Goal: Task Accomplishment & Management: Manage account settings

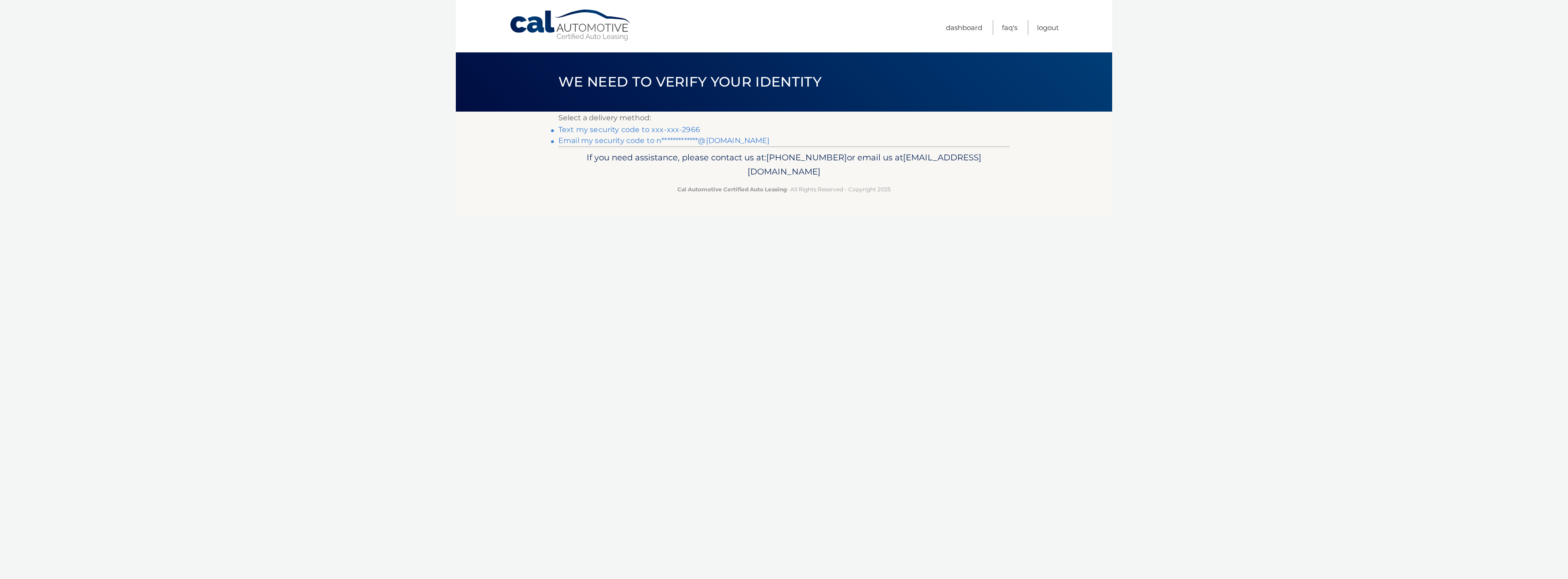
click at [589, 128] on link "Text my security code to xxx-xxx-2966" at bounding box center [629, 130] width 142 height 9
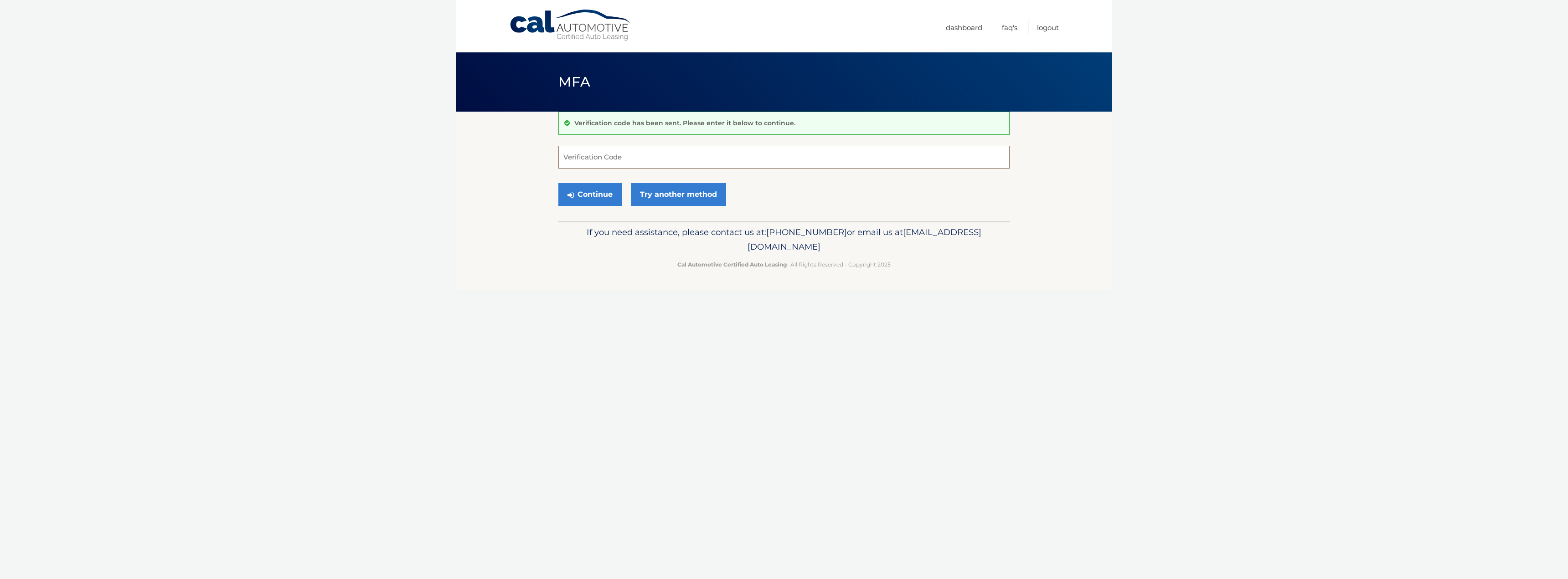
click at [601, 163] on input "Verification Code" at bounding box center [783, 157] width 451 height 23
type input "488962"
click at [600, 195] on button "Continue" at bounding box center [590, 194] width 63 height 23
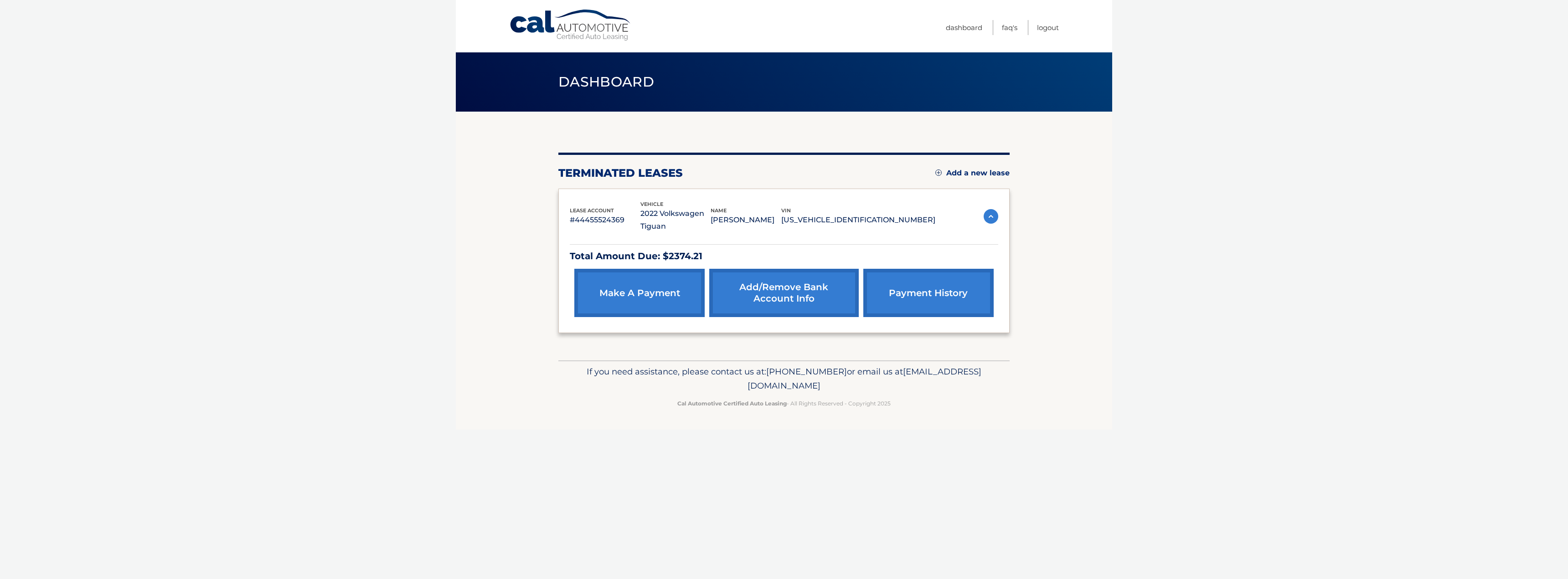
click at [1168, 307] on body "Cal Automotive Menu Dashboard FAQ's Logout" at bounding box center [784, 290] width 1568 height 579
click at [976, 177] on link "Add a new lease" at bounding box center [973, 173] width 74 height 9
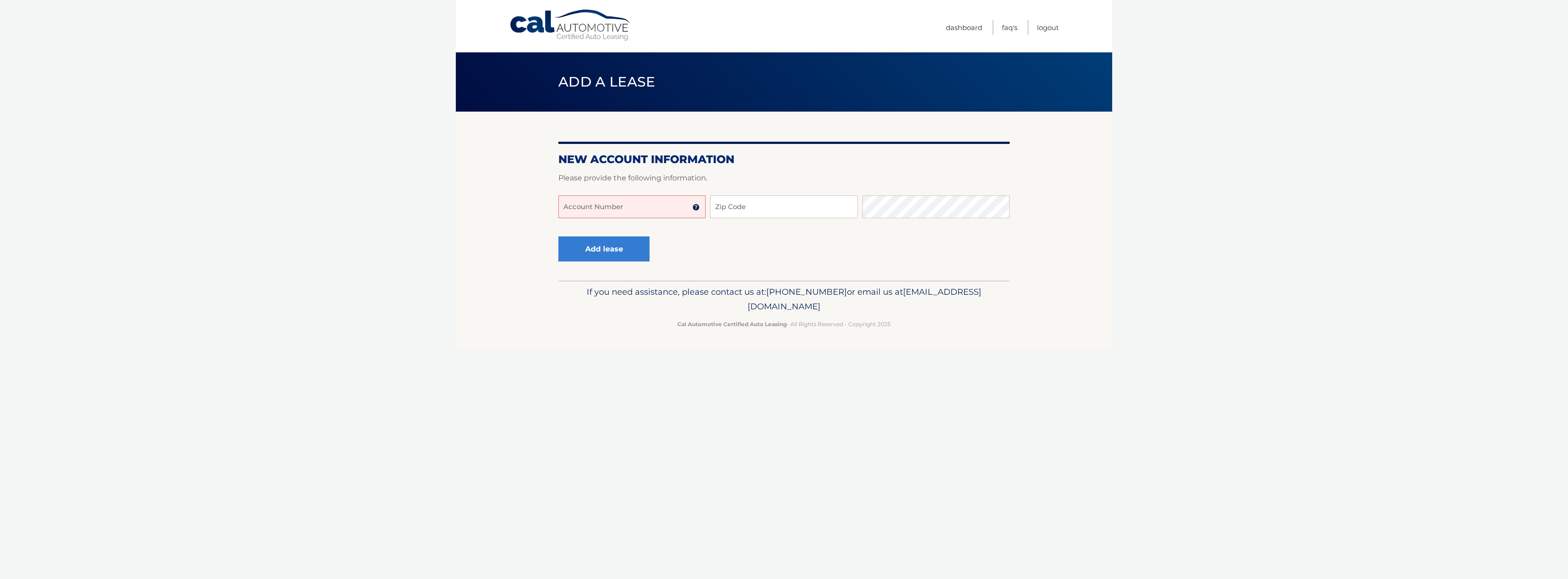
click at [618, 215] on input "Account Number" at bounding box center [632, 206] width 147 height 23
drag, startPoint x: 468, startPoint y: 344, endPoint x: 478, endPoint y: 333, distance: 14.9
click at [467, 345] on footer "If you need assistance, please contact us at: 609-807-3200 or email us at Custo…" at bounding box center [784, 315] width 656 height 69
click at [647, 212] on input "Account Number" at bounding box center [632, 206] width 147 height 23
paste input "44456014656"
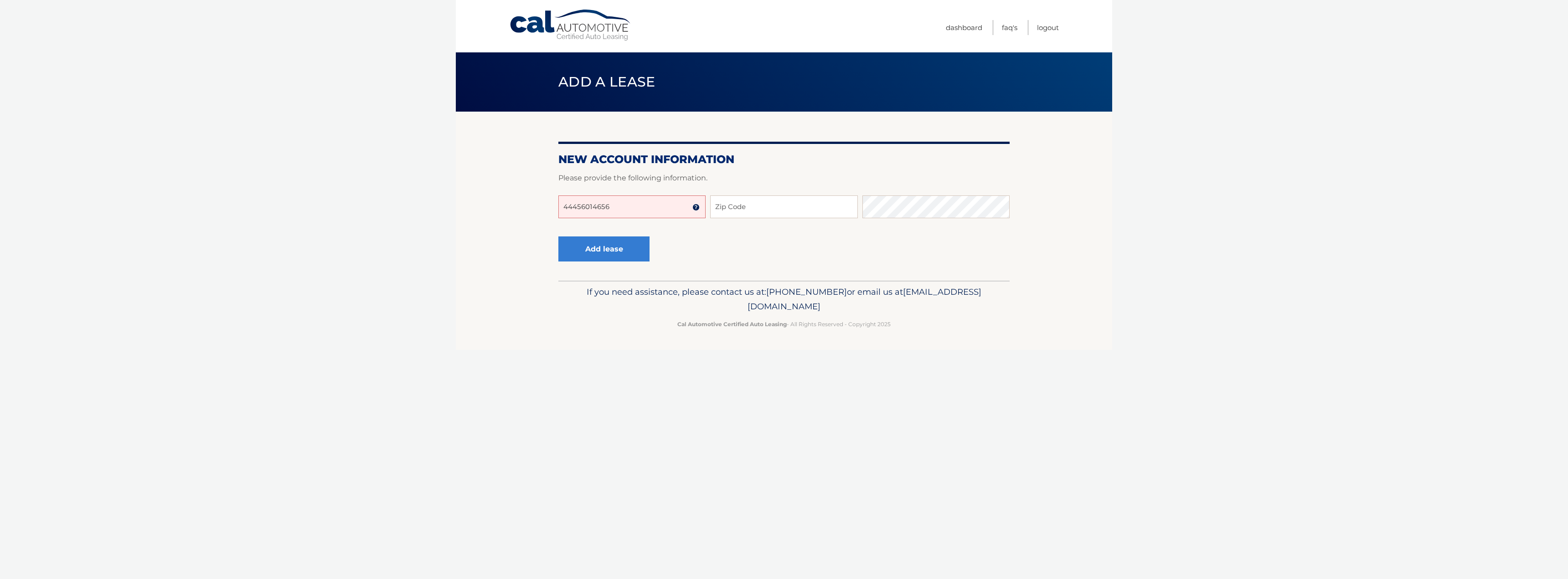
type input "44456014656"
click at [769, 213] on input "Zip Code" at bounding box center [784, 206] width 147 height 23
click at [639, 205] on label "Account Number" at bounding box center [632, 202] width 147 height 11
click at [639, 205] on input "44456014656" at bounding box center [632, 206] width 147 height 23
click at [730, 217] on input "Zip Code" at bounding box center [784, 206] width 147 height 23
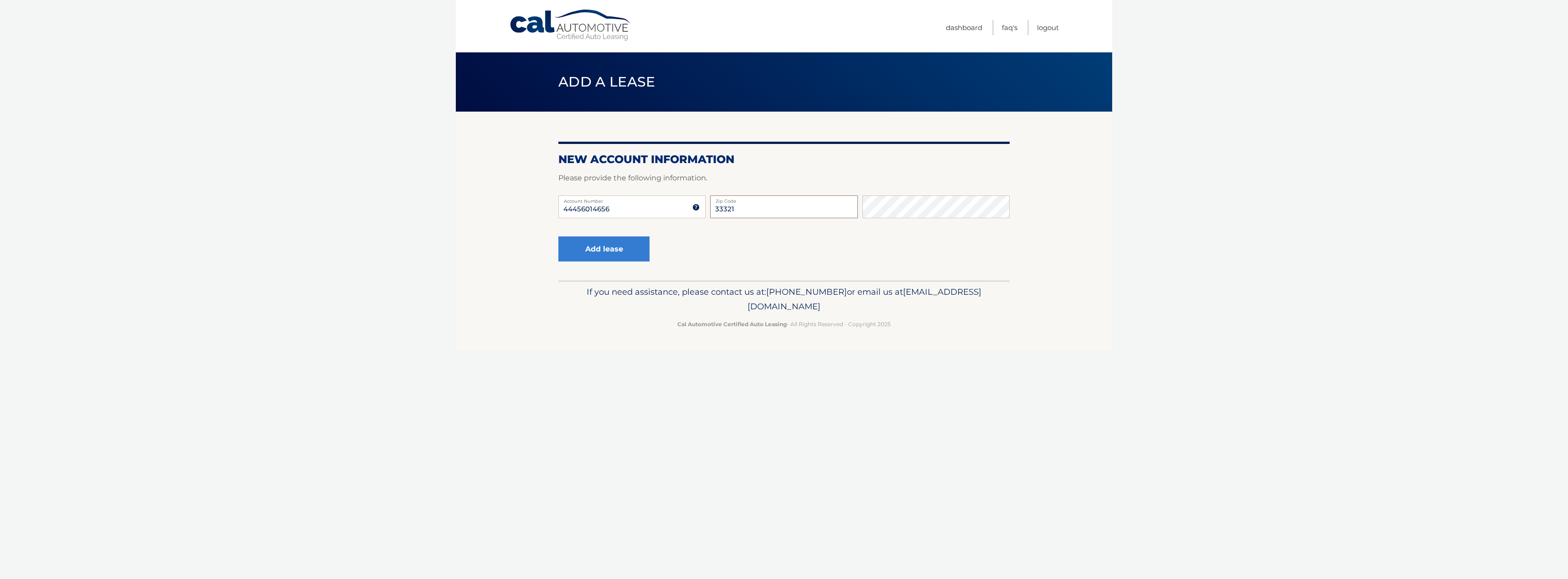
type input "33321"
click at [625, 252] on button "Add lease" at bounding box center [604, 249] width 91 height 25
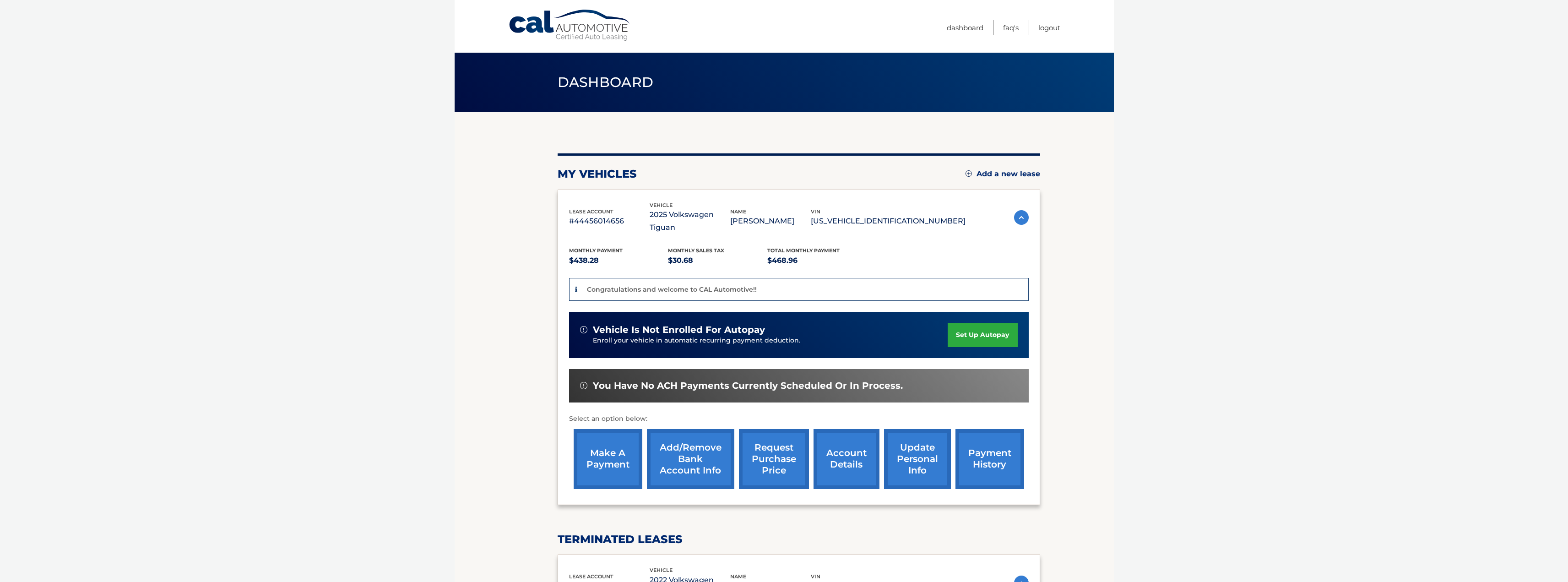
click at [962, 325] on link "set up autopay" at bounding box center [982, 335] width 70 height 24
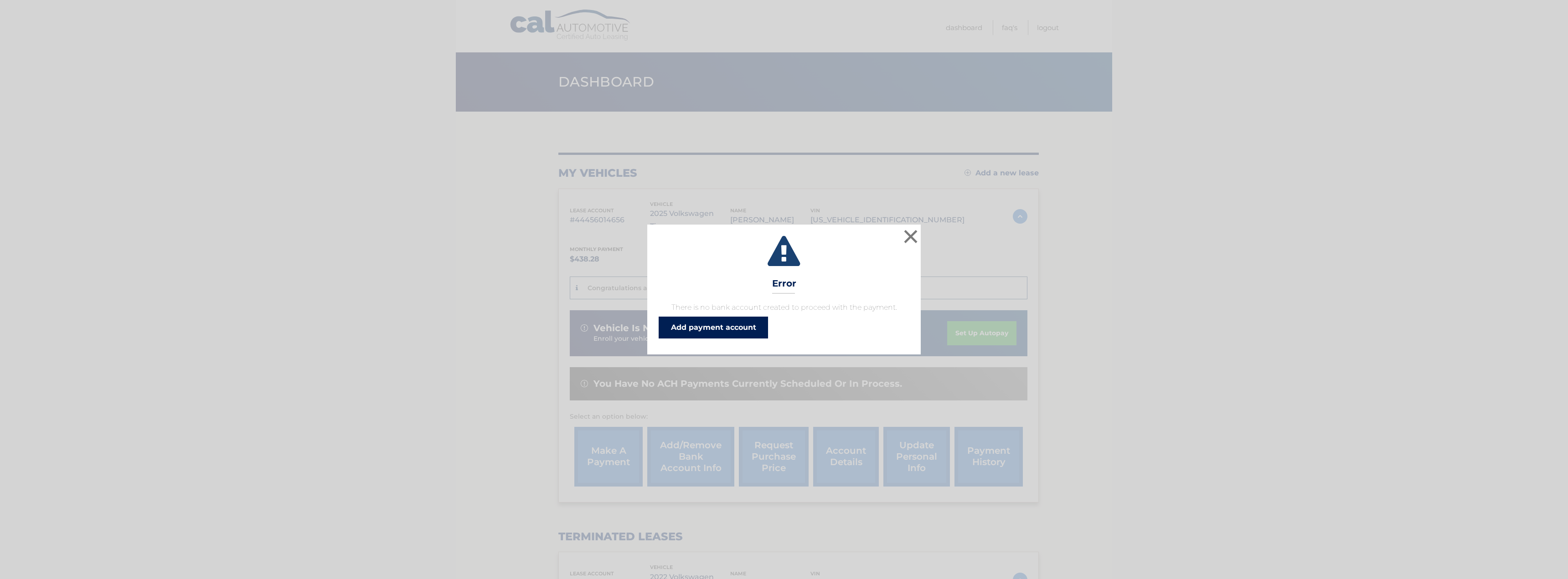
click at [730, 329] on link "Add payment account" at bounding box center [713, 327] width 110 height 22
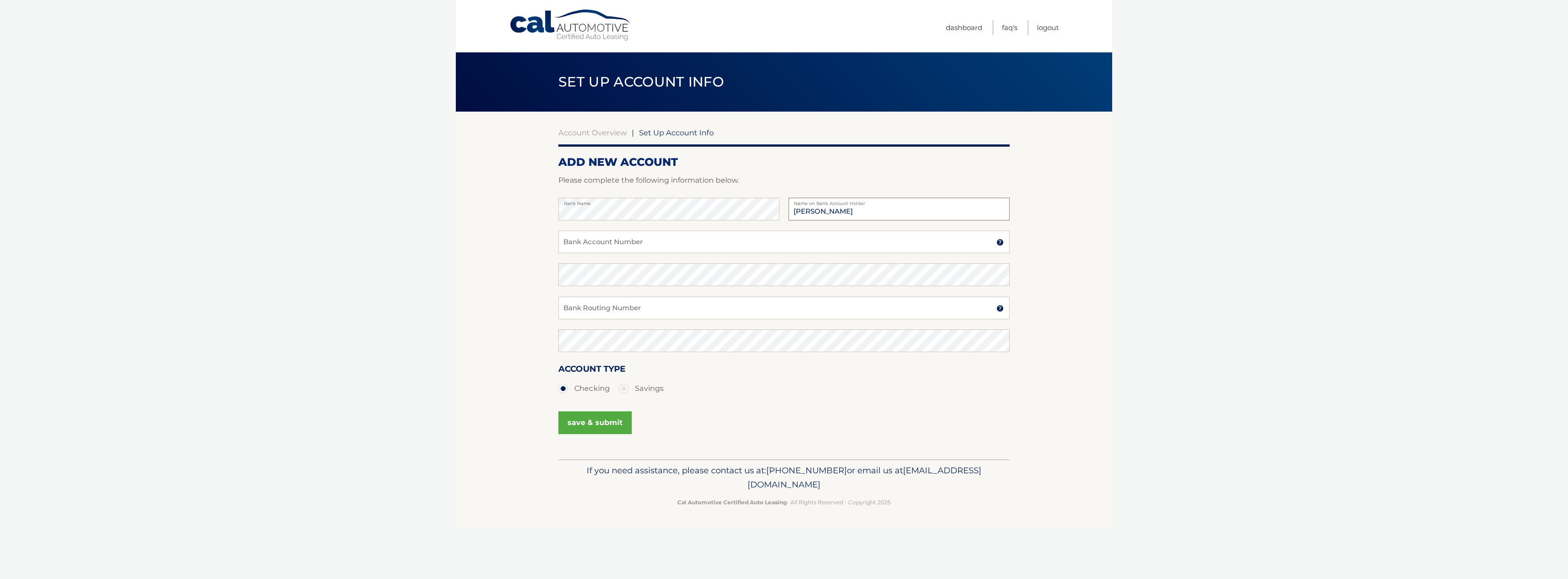
type input "[PERSON_NAME]"
click at [644, 238] on input "Bank Account Number" at bounding box center [783, 241] width 451 height 23
type input "2535028597"
click at [624, 302] on input "Bank Routing Number" at bounding box center [783, 307] width 451 height 23
type input "063107513"
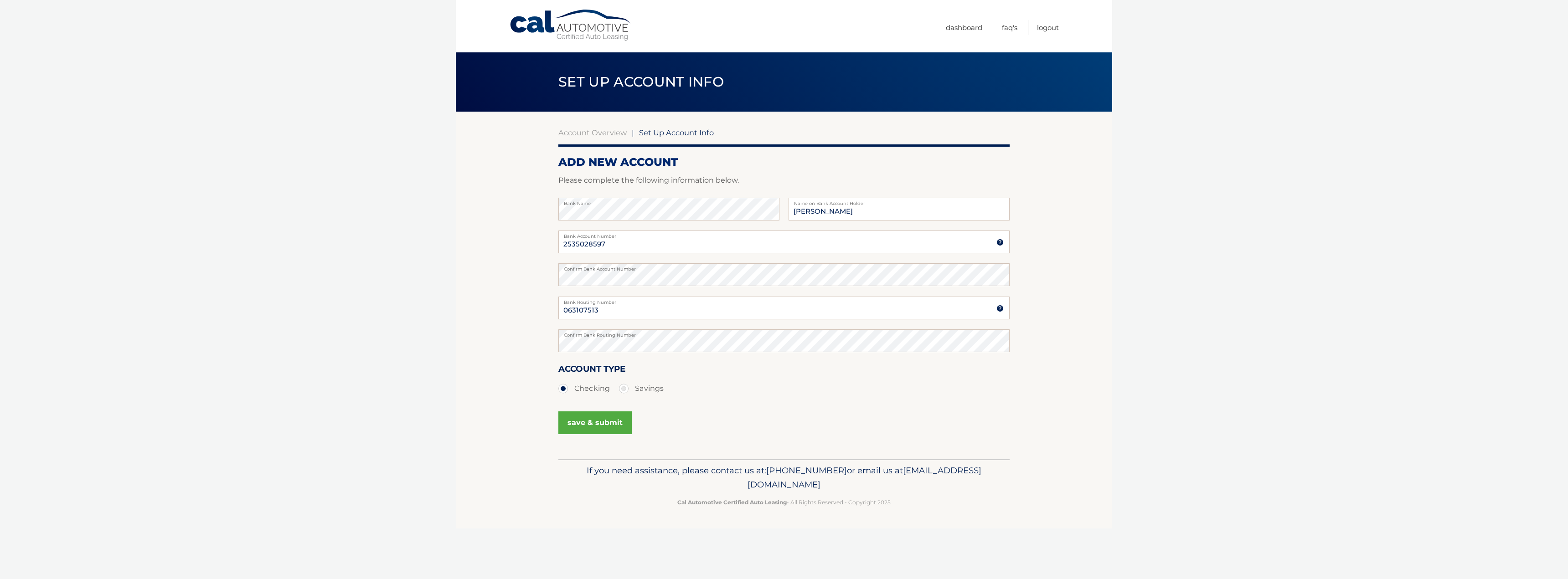
click at [616, 423] on button "save & submit" at bounding box center [595, 422] width 74 height 23
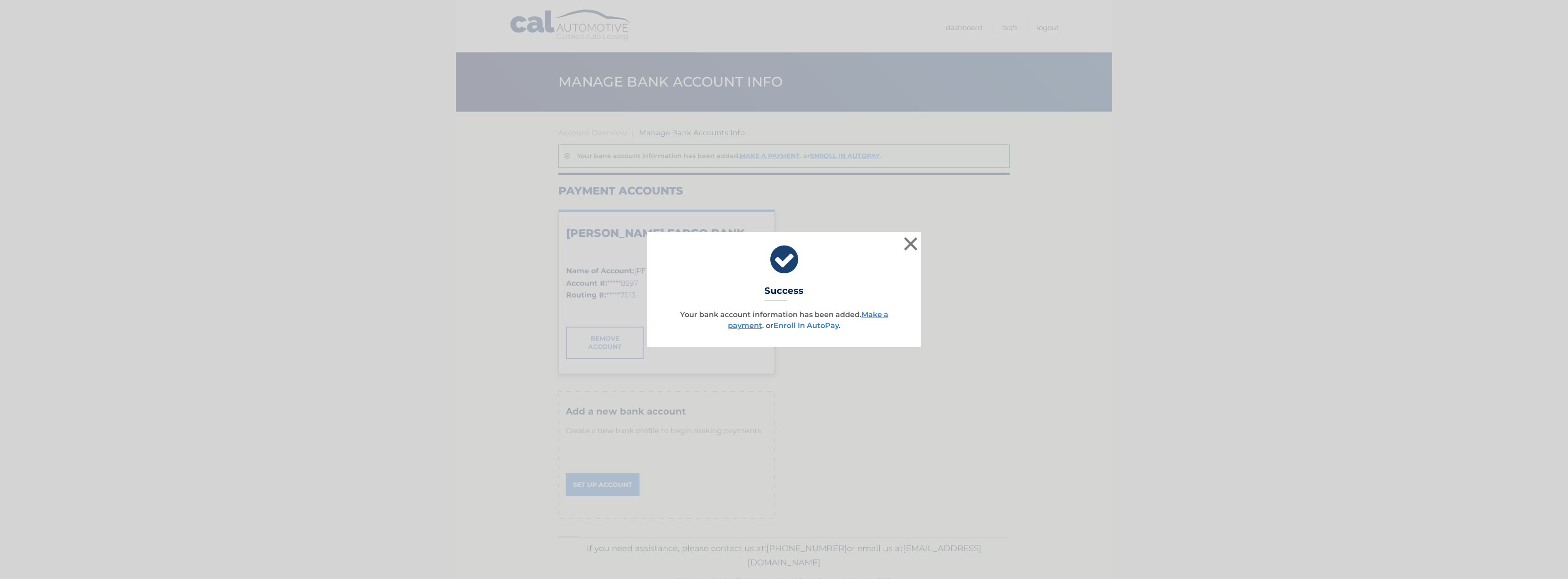
click at [813, 324] on link "Enroll In AutoPay" at bounding box center [806, 325] width 65 height 9
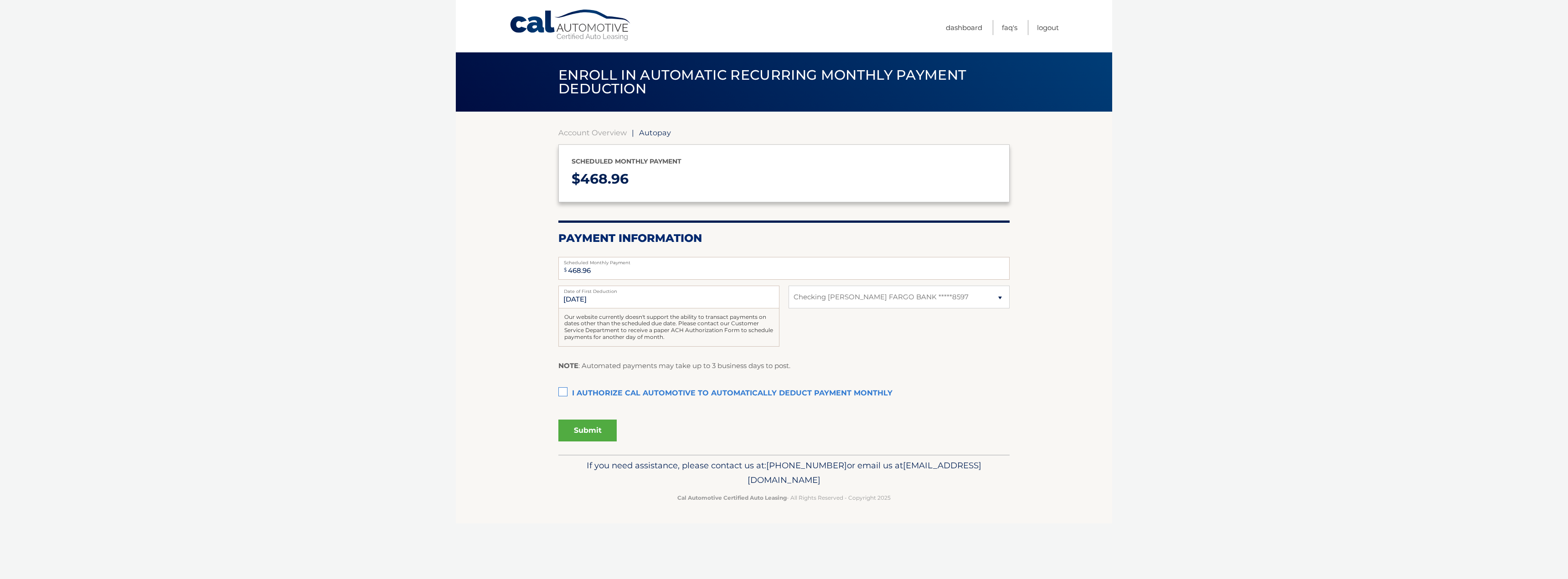
select select "MzZjMGE0MWItYjMxNS00OTY0LTgxMGItZjEwZmViOWFlZWNj"
click at [559, 392] on label "I authorize cal automotive to automatically deduct payment monthly This checkbo…" at bounding box center [783, 394] width 451 height 18
click at [0, 0] on input "I authorize cal automotive to automatically deduct payment monthly This checkbo…" at bounding box center [0, 0] width 0 height 0
click at [573, 432] on button "Submit" at bounding box center [587, 431] width 58 height 22
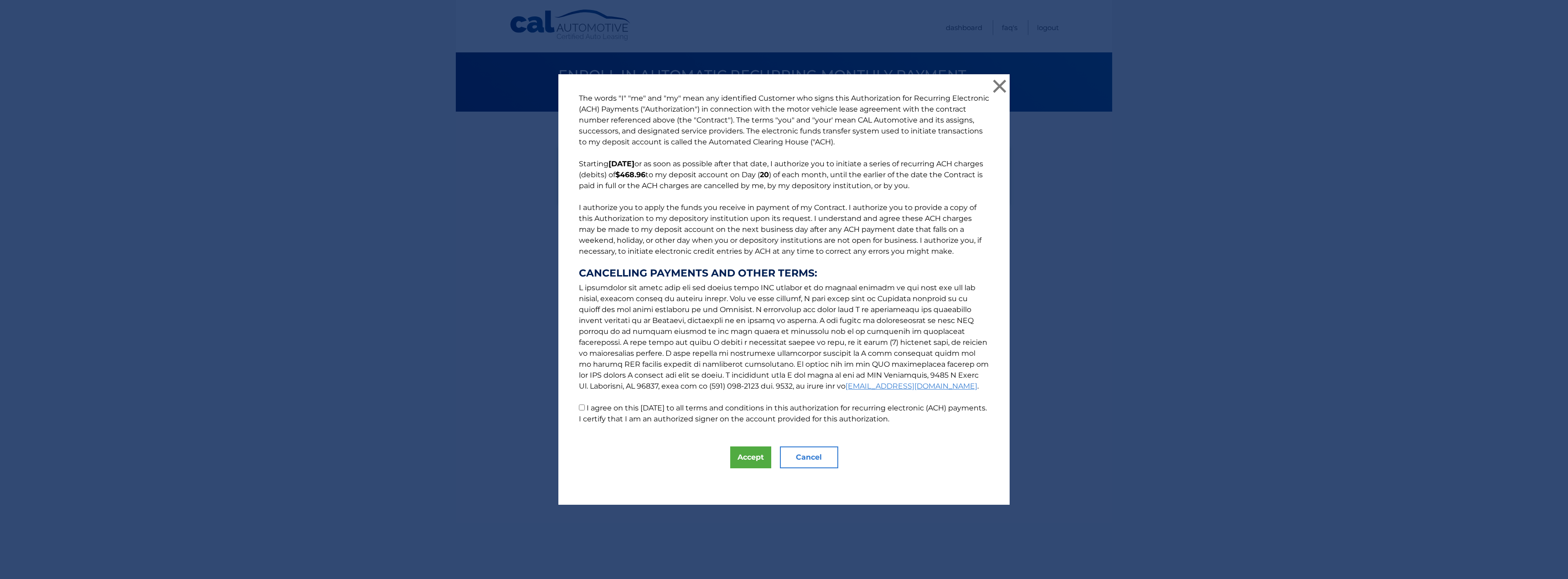
click at [604, 412] on label "I agree on this 09/17/2025 to all terms and conditions in this authorization fo…" at bounding box center [783, 413] width 408 height 19
click at [585, 411] on input "I agree on this 09/17/2025 to all terms and conditions in this authorization fo…" at bounding box center [582, 407] width 6 height 6
checkbox input "true"
click at [744, 462] on button "Accept" at bounding box center [751, 457] width 41 height 22
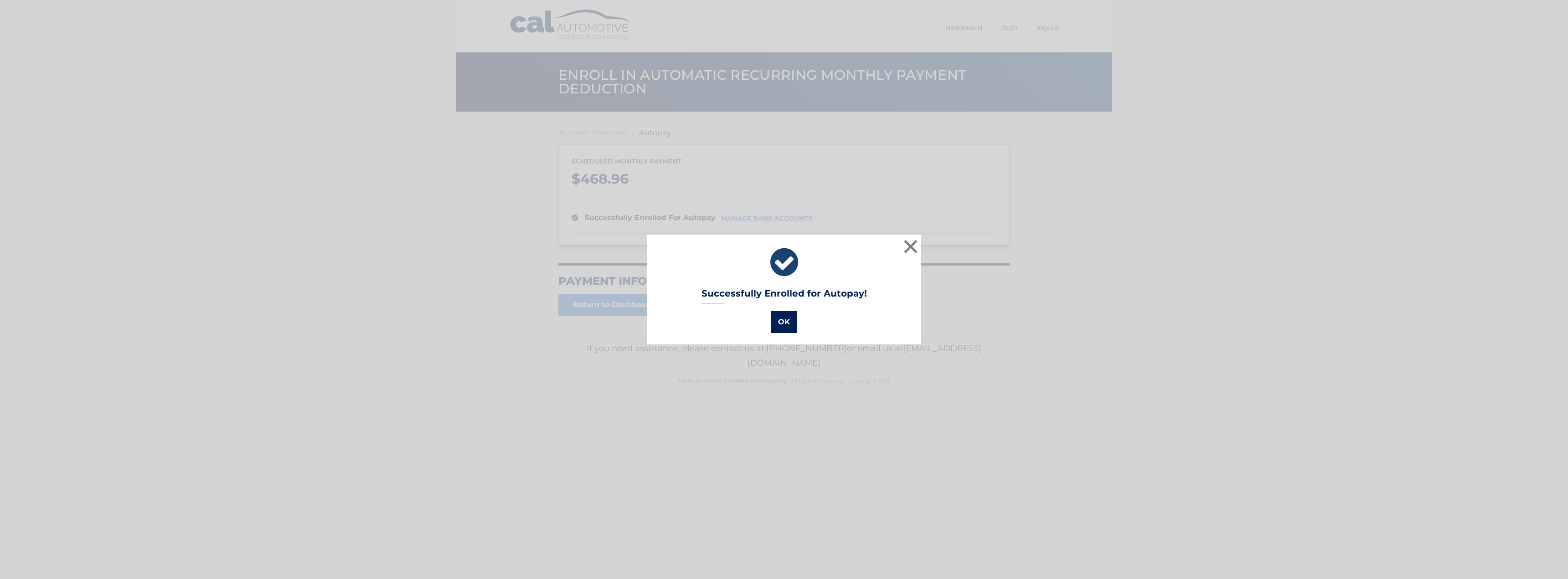
click at [775, 316] on button "OK" at bounding box center [783, 322] width 26 height 22
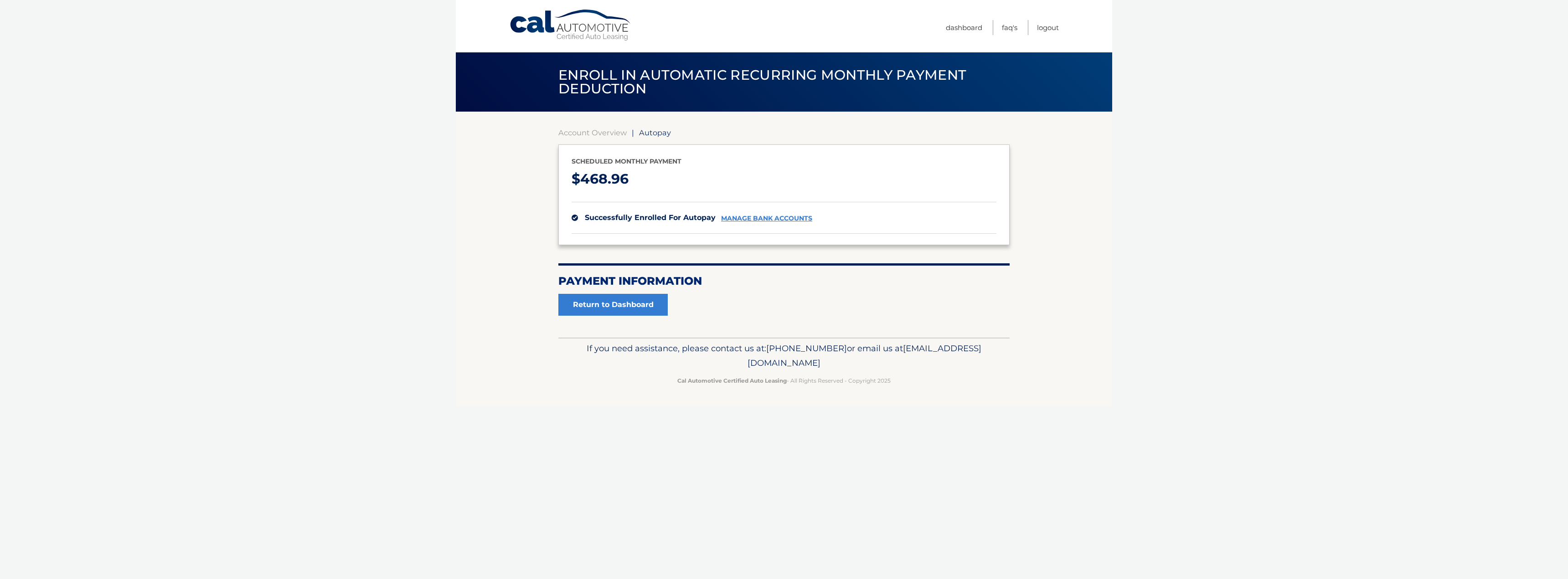
click at [510, 380] on footer "If you need assistance, please contact us at: 609-807-3200 or email us at Custo…" at bounding box center [784, 372] width 656 height 69
click at [605, 302] on link "Return to Dashboard" at bounding box center [613, 305] width 110 height 22
